Goal: Task Accomplishment & Management: Complete application form

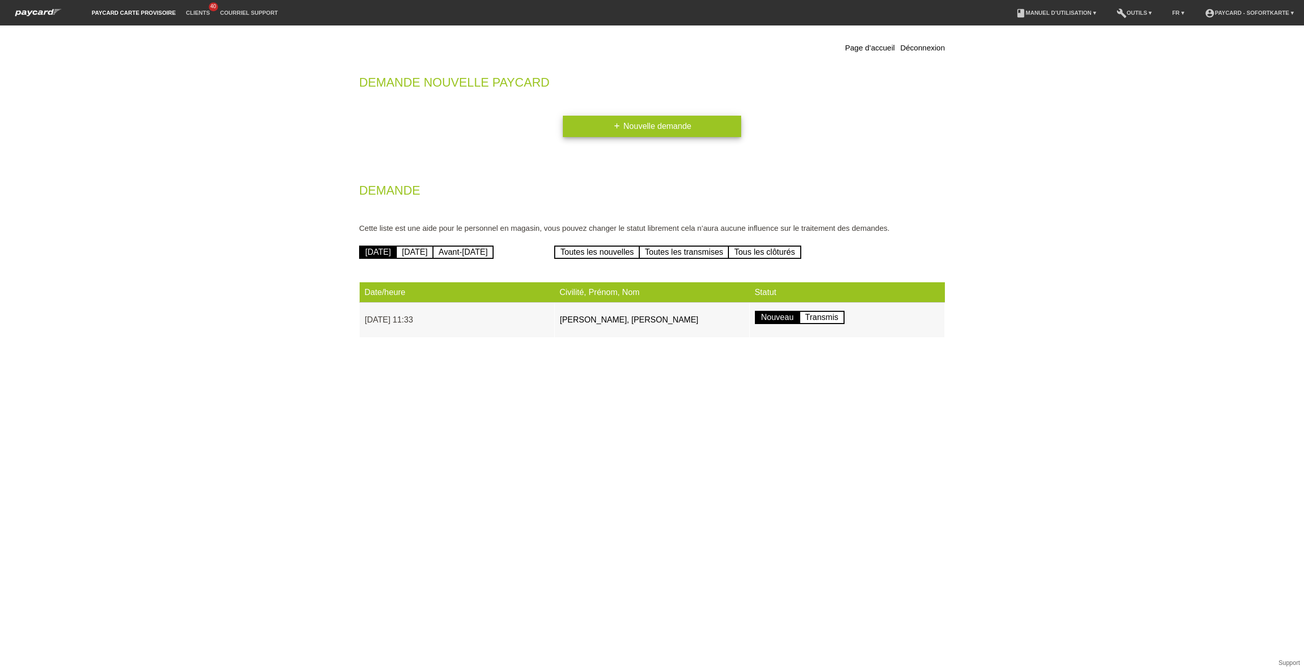
click at [675, 130] on link "add Nouvelle demande" at bounding box center [652, 126] width 178 height 21
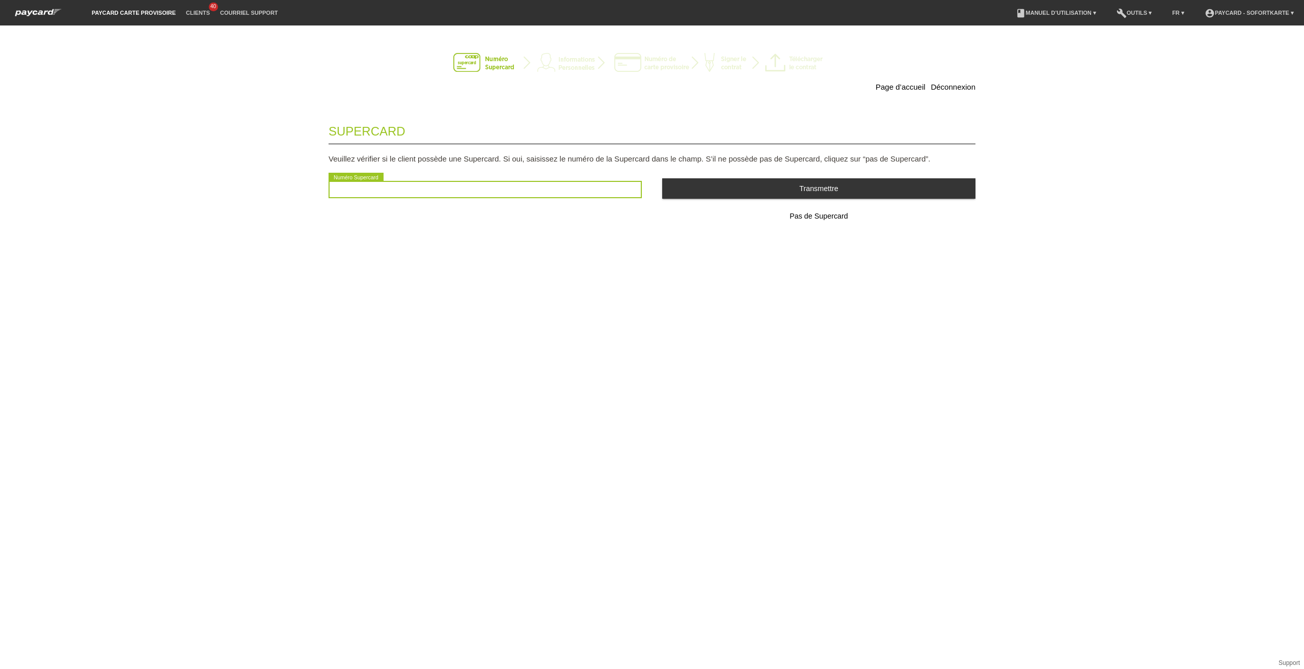
click at [524, 191] on input "text" at bounding box center [485, 189] width 313 height 17
click at [833, 217] on span "Pas de Supercard" at bounding box center [819, 216] width 58 height 8
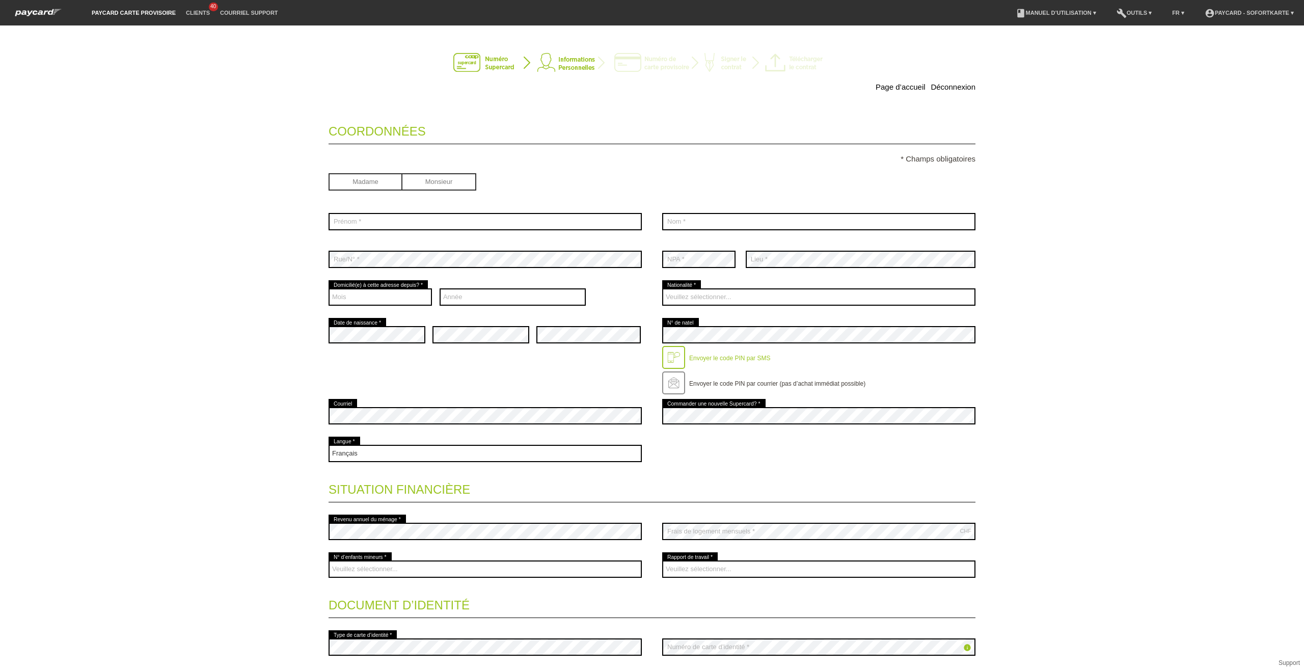
click at [386, 181] on input "radio" at bounding box center [366, 180] width 74 height 15
radio input "true"
click at [410, 218] on input "text" at bounding box center [485, 221] width 313 height 17
type input "Raquel"
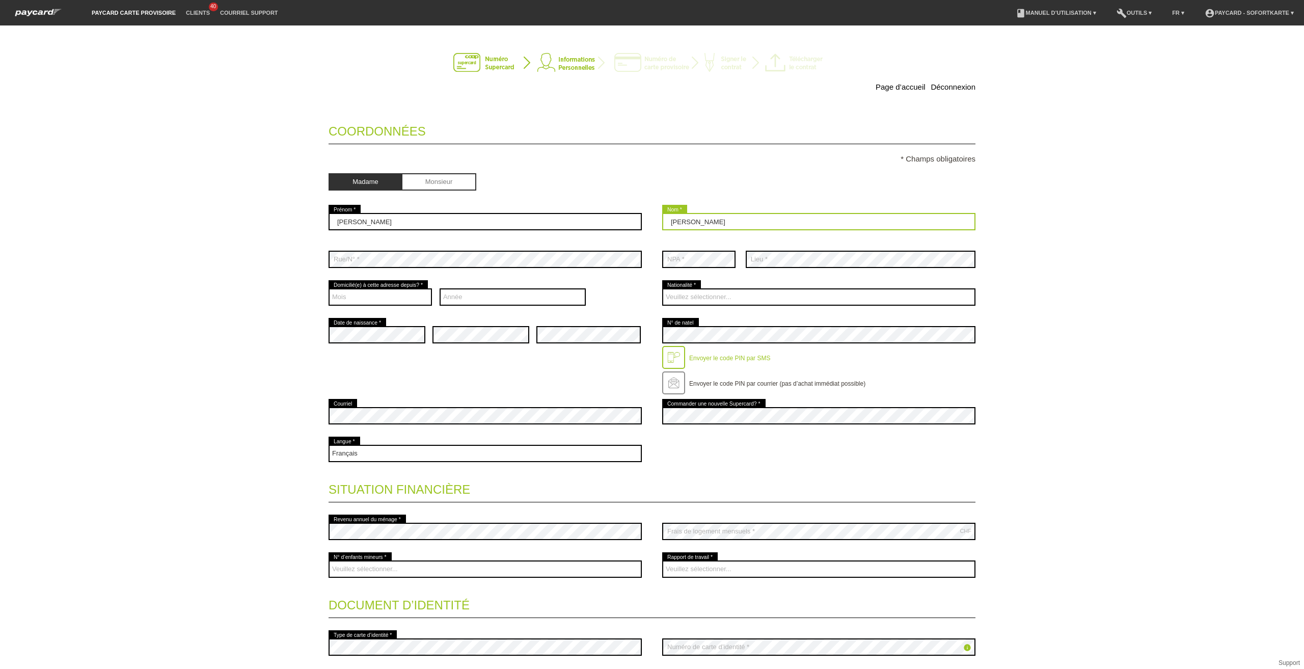
type input "Viera souza ferraz de queiroz"
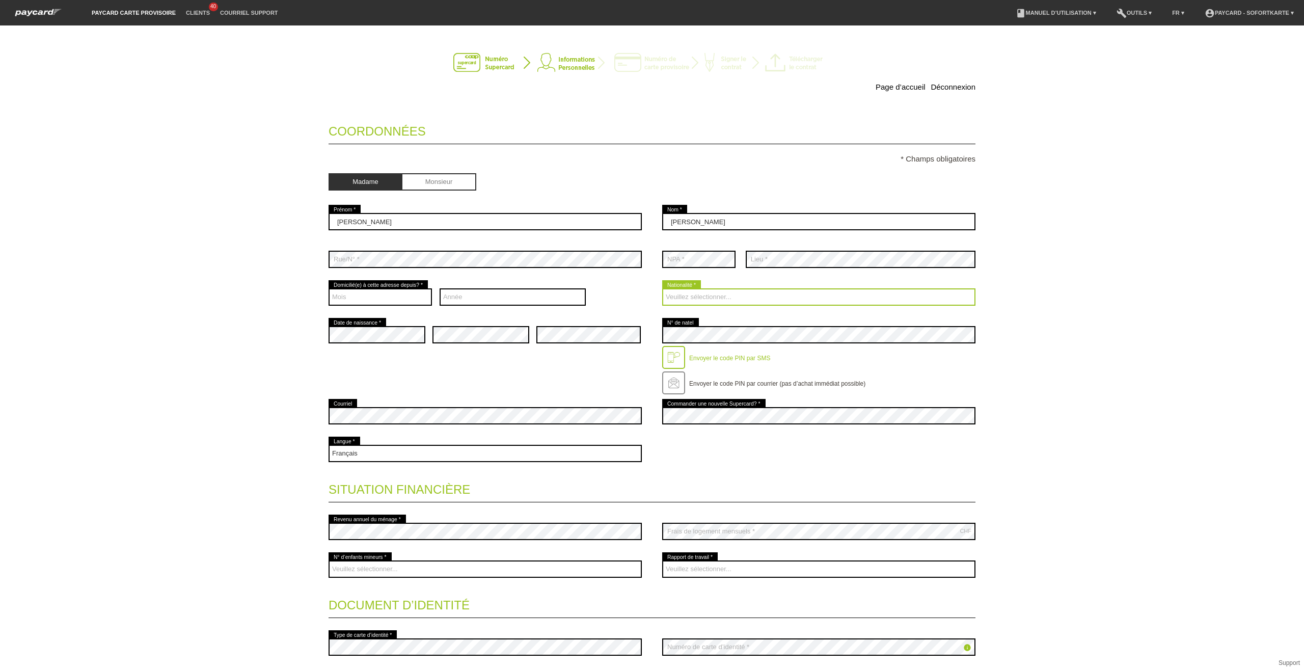
click at [699, 296] on select "Veuillez sélectionner... Suisse Allemagne Autriche Liechtenstein ------------ A…" at bounding box center [818, 296] width 313 height 17
select select "PT"
click at [662, 290] on select "Veuillez sélectionner... Suisse Allemagne Autriche Liechtenstein ------------ A…" at bounding box center [818, 296] width 313 height 17
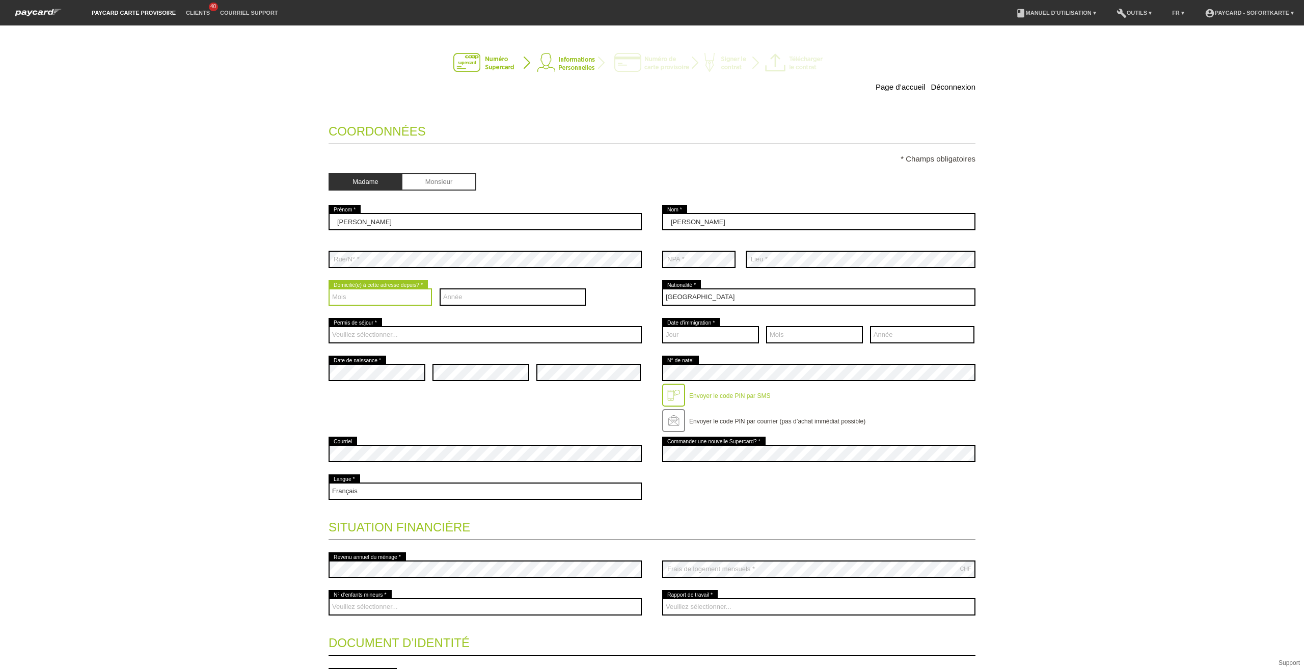
click at [391, 301] on select "Mois 01 02 03 04 05 06 07 08 09 10 11 12" at bounding box center [380, 296] width 103 height 17
select select "01"
click at [329, 290] on select "Mois 01 02 03 04 05 06 07 08 09 10 11 12" at bounding box center [380, 296] width 103 height 17
click at [465, 299] on select "Année 2025 2024 2023 2022 2021 2020 2019 2018 2017 2016" at bounding box center [513, 296] width 147 height 17
select select "2022"
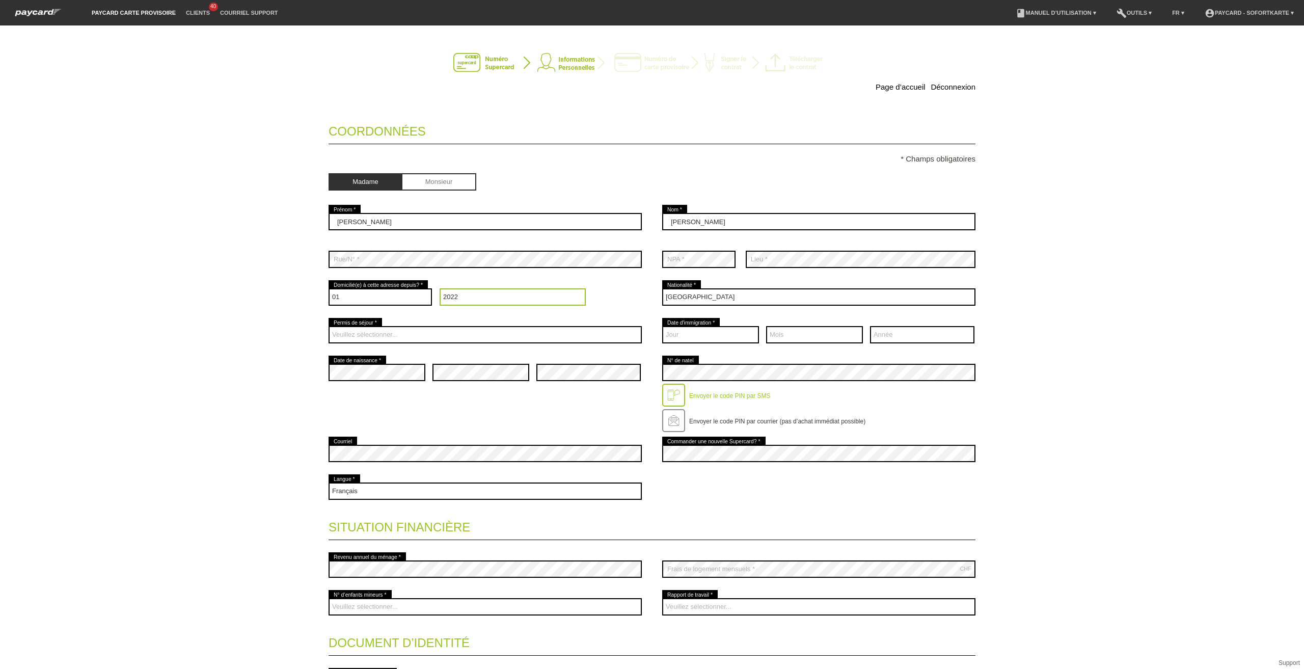
click at [440, 290] on select "Année 2025 2024 2023 2022 2021 2020 2019 2018 2017 2016" at bounding box center [513, 296] width 147 height 17
click at [376, 338] on select "Veuillez sélectionner... C B B - Statut de réfugié Autre" at bounding box center [485, 334] width 313 height 17
select select "B"
click at [329, 328] on select "Veuillez sélectionner... C B B - Statut de réfugié Autre" at bounding box center [485, 334] width 313 height 17
click at [537, 349] on div "Veuillez sélectionner... C B B - Statut de réfugié Autre error Permis de séjour…" at bounding box center [485, 335] width 313 height 38
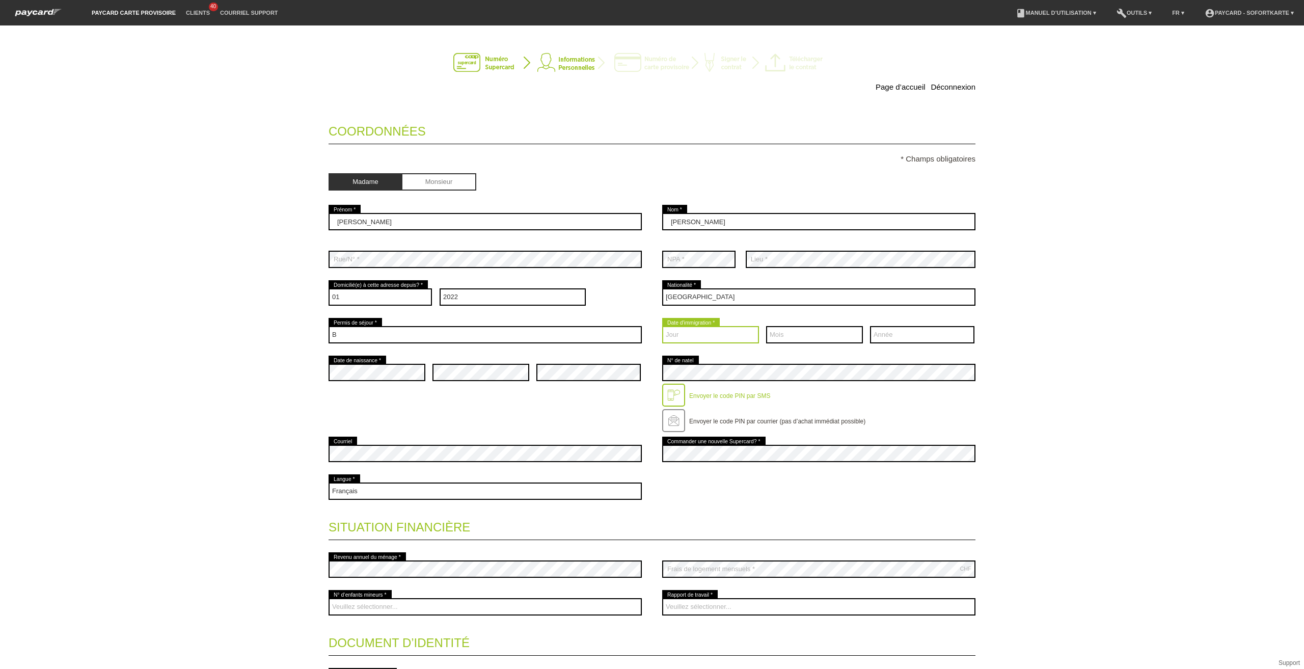
click at [702, 334] on select "Jour 01 02 03 04 05 06 07 08 09 10 11 12 13 14 15 16 17" at bounding box center [710, 334] width 97 height 17
click at [779, 317] on div "Mois 01 02 03 04 05 06 07 08 09 10 11 12 error" at bounding box center [814, 335] width 97 height 38
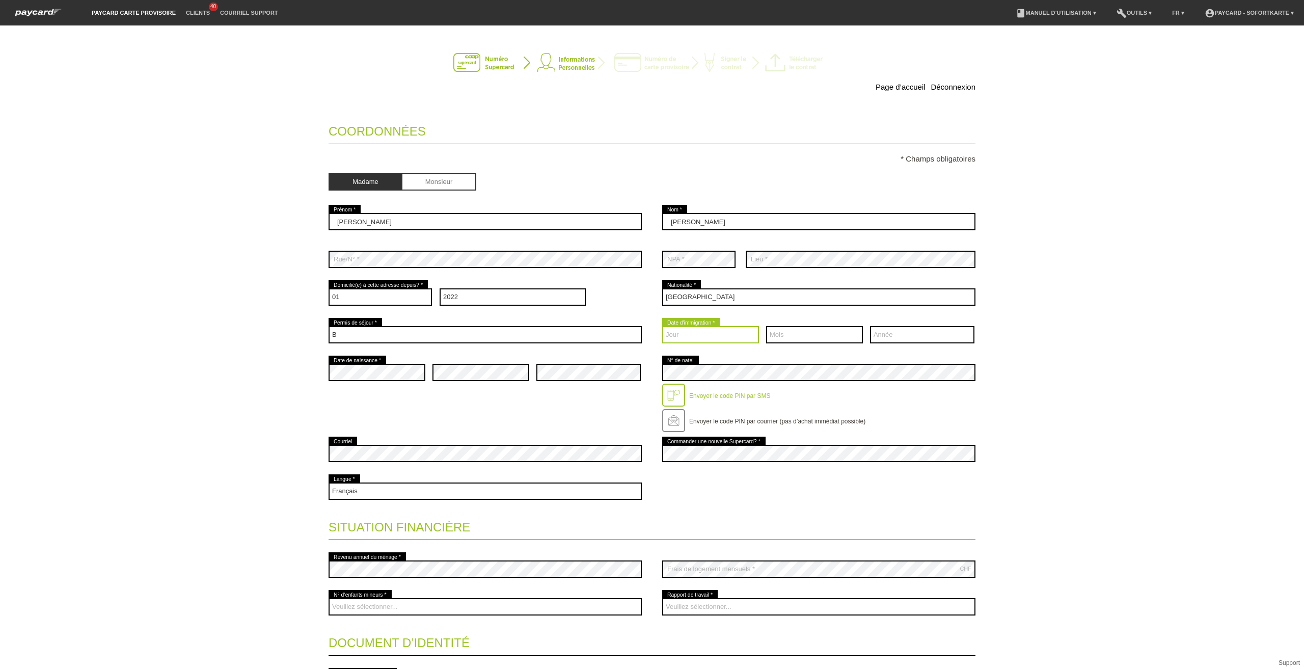
click at [738, 337] on select "Jour 01 02 03 04 05 06 07 08 09 10 11 12 13 14 15 16 17" at bounding box center [710, 334] width 97 height 17
select select "01"
click at [662, 328] on select "Jour 01 02 03 04 05 06 07 08 09 10 11 12 13 14 15 16 17" at bounding box center [710, 334] width 97 height 17
click at [803, 336] on select "Mois 01 02 03 04 05 06 07 08 09 10 11 12" at bounding box center [814, 334] width 97 height 17
select select "08"
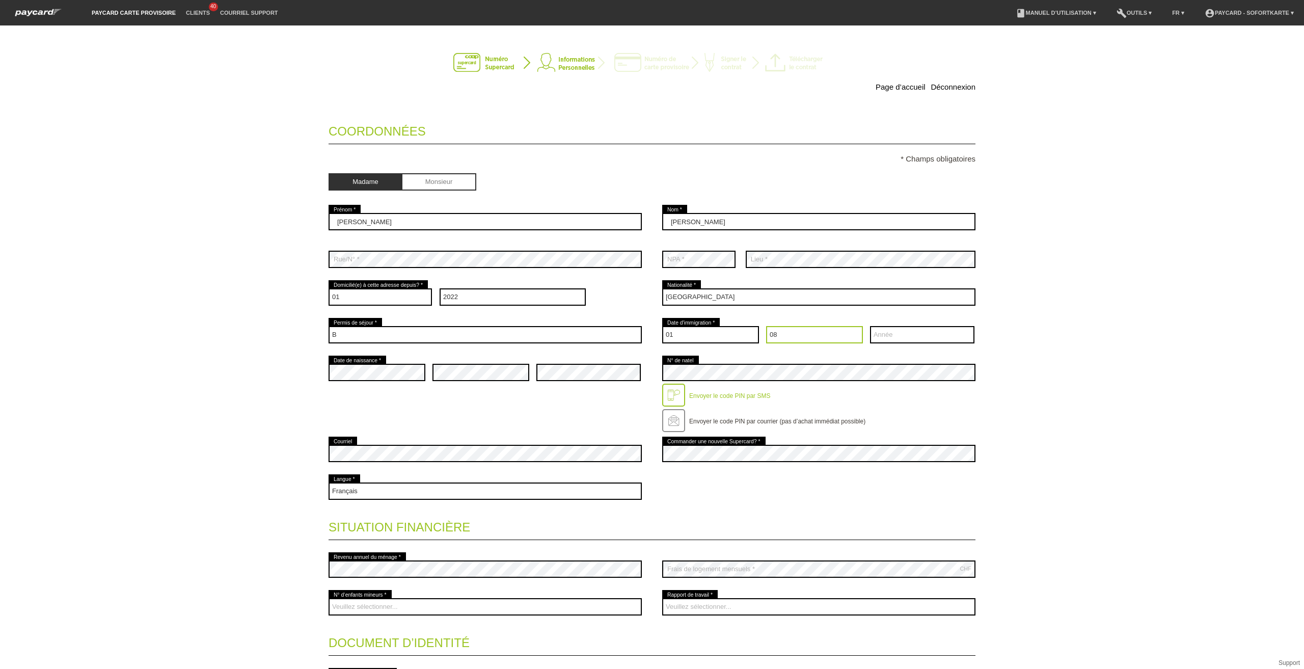
click at [766, 328] on select "Mois 01 02 03 04 05 06 07 08 09 10 11 12" at bounding box center [814, 334] width 97 height 17
click at [901, 339] on select "Année 2025 2024 2023 2022 2021 2020 2019 2018 2017 2016" at bounding box center [922, 334] width 104 height 17
click at [896, 333] on select "Année 2025 2024 2023 2022 2021 2020 2019 2018 2017 2016" at bounding box center [922, 334] width 104 height 17
click at [888, 335] on select "Année 2025 2024 2023 2022 2021 2020 2019 2018 2017 2016" at bounding box center [922, 334] width 104 height 17
select select "2022"
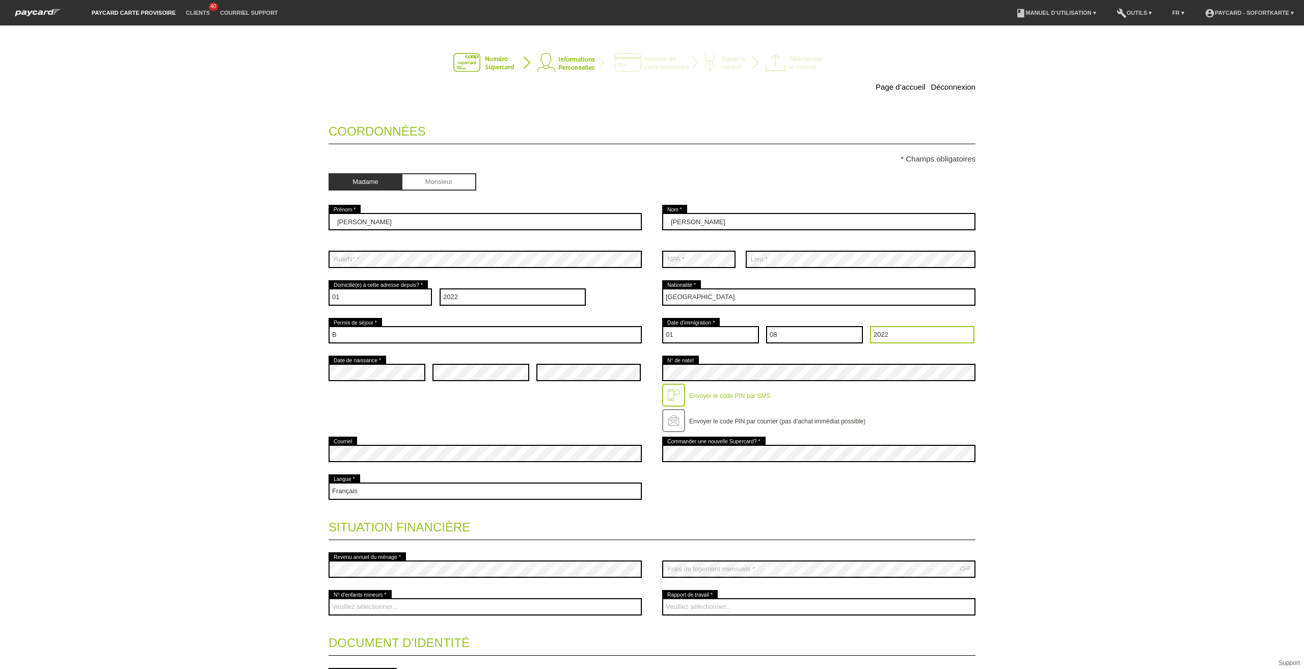
click at [870, 328] on select "Année 2025 2024 2023 2022 2021 2020 2019 2018 2017 2016" at bounding box center [922, 334] width 104 height 17
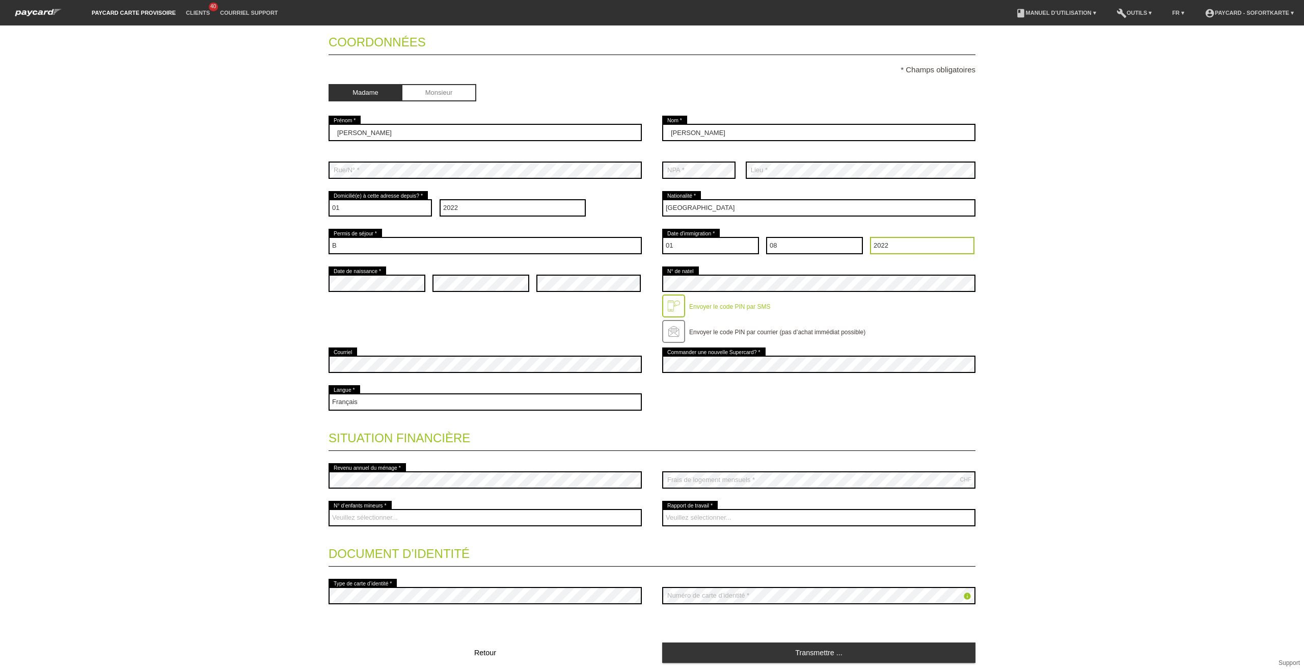
scroll to position [127, 0]
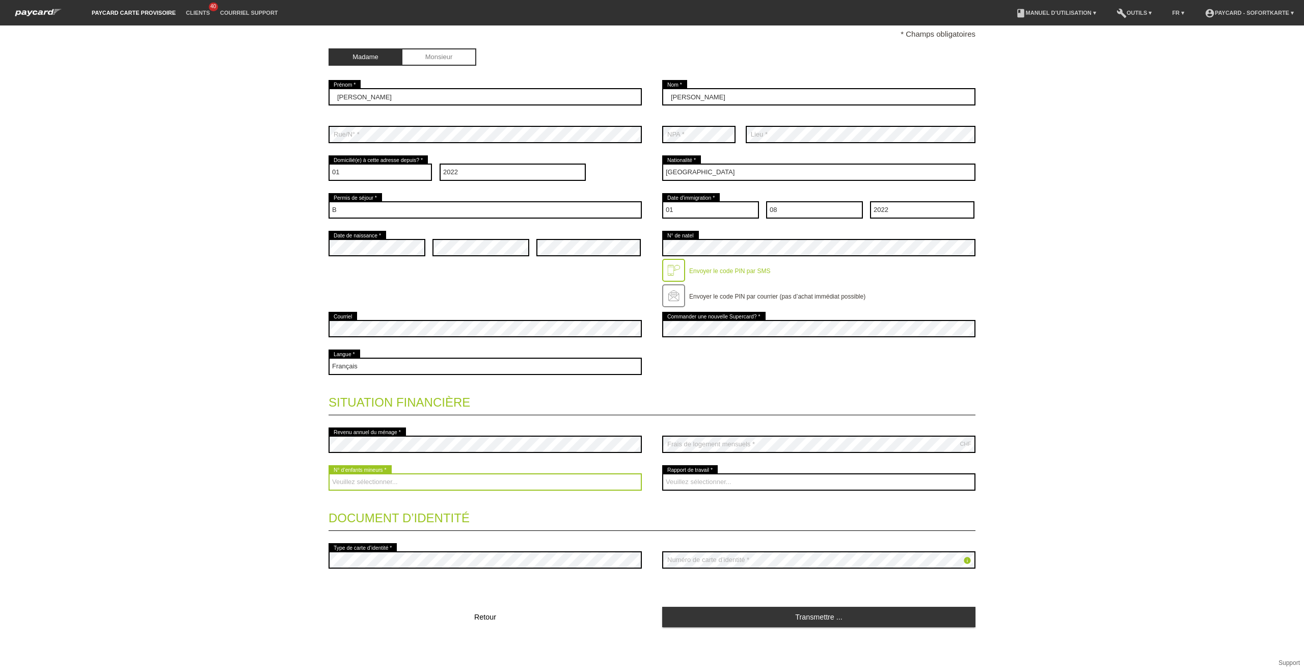
click at [502, 481] on select "Veuillez sélectionner... 0 1 2 3 4 5 6 7 8 9" at bounding box center [485, 481] width 313 height 17
select select "2"
click at [329, 473] on select "Veuillez sélectionner... 0 1 2 3 4 5 6 7 8 9" at bounding box center [485, 481] width 313 height 17
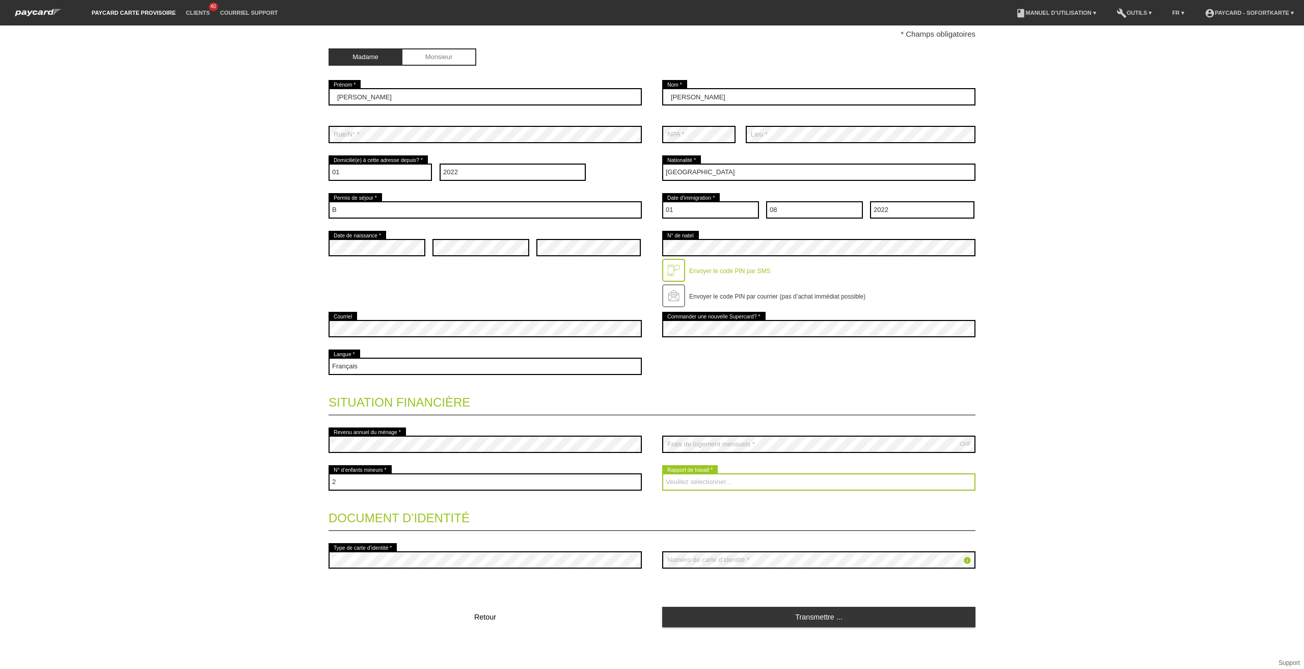
click at [702, 480] on select "Veuillez sélectionner... A durée indéterminée A durée déterminée Apprenti/étudi…" at bounding box center [818, 481] width 313 height 17
select select "UNLIMITED"
click at [662, 473] on select "Veuillez sélectionner... A durée indéterminée A durée déterminée Apprenti/étudi…" at bounding box center [818, 481] width 313 height 17
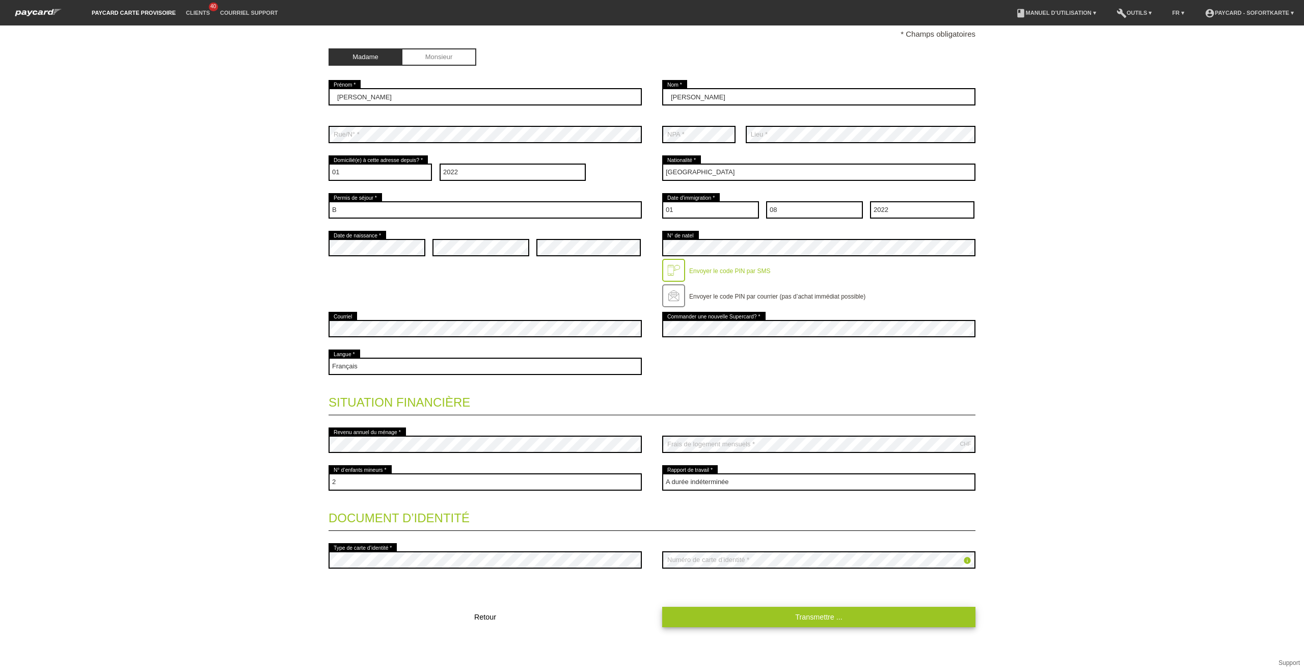
click at [762, 623] on link "Transmettre ..." at bounding box center [818, 617] width 313 height 20
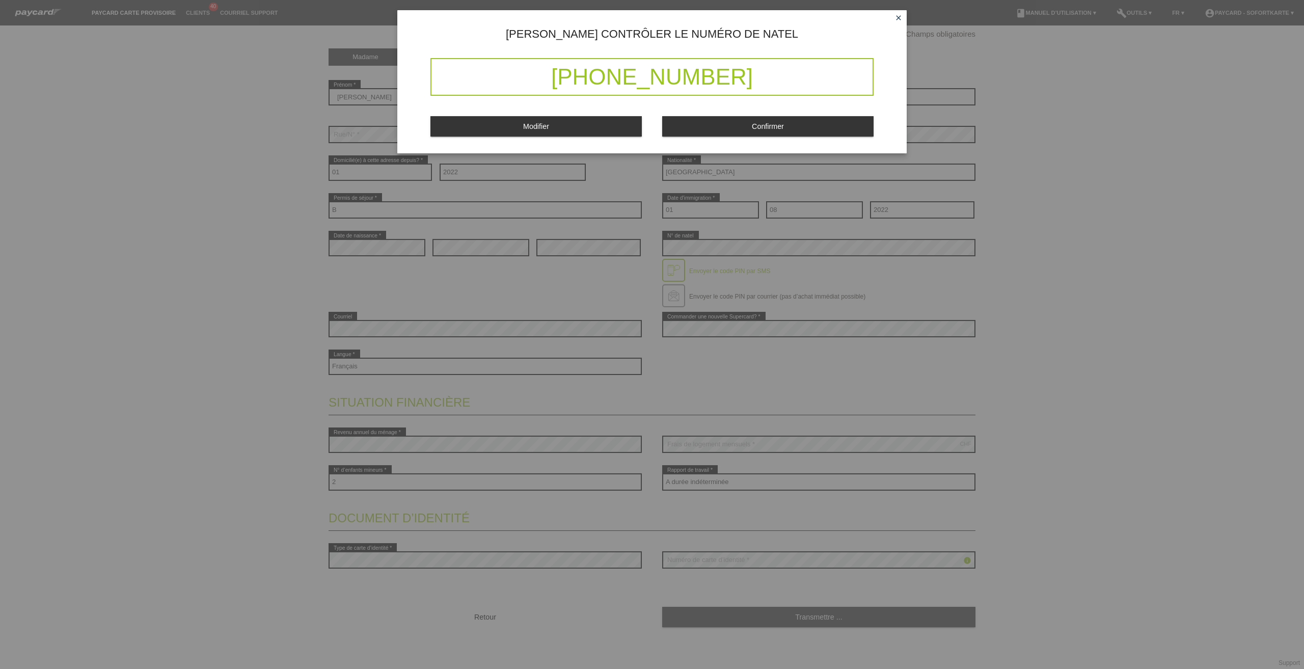
click at [741, 125] on button "Confirmer" at bounding box center [767, 126] width 211 height 20
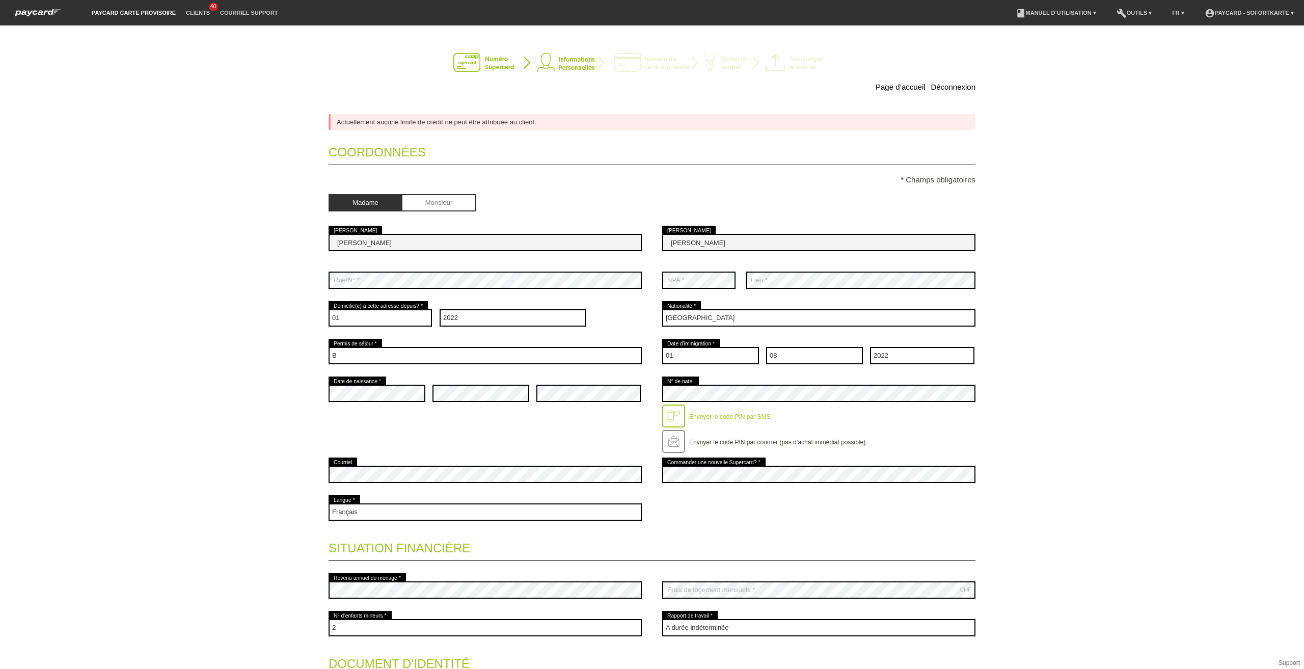
scroll to position [0, 0]
